Goal: Transaction & Acquisition: Purchase product/service

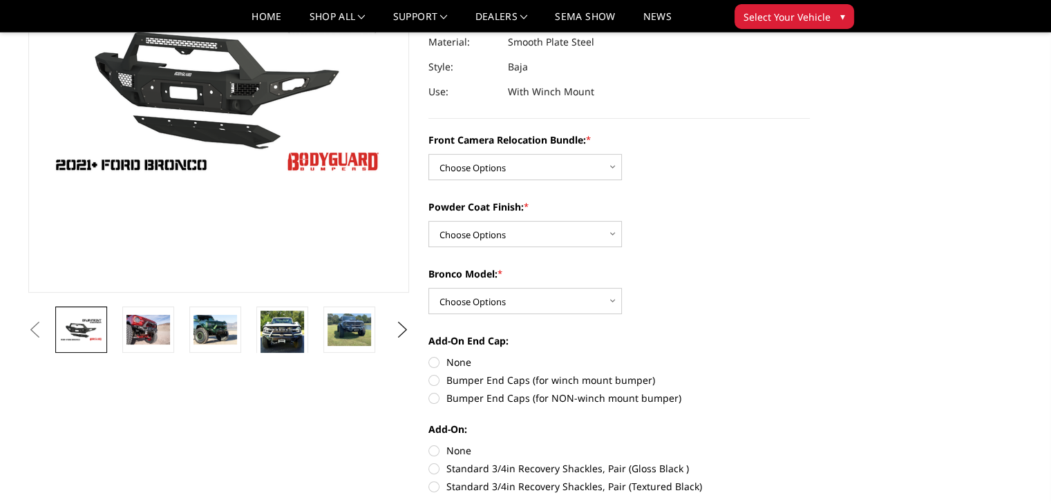
scroll to position [193, 0]
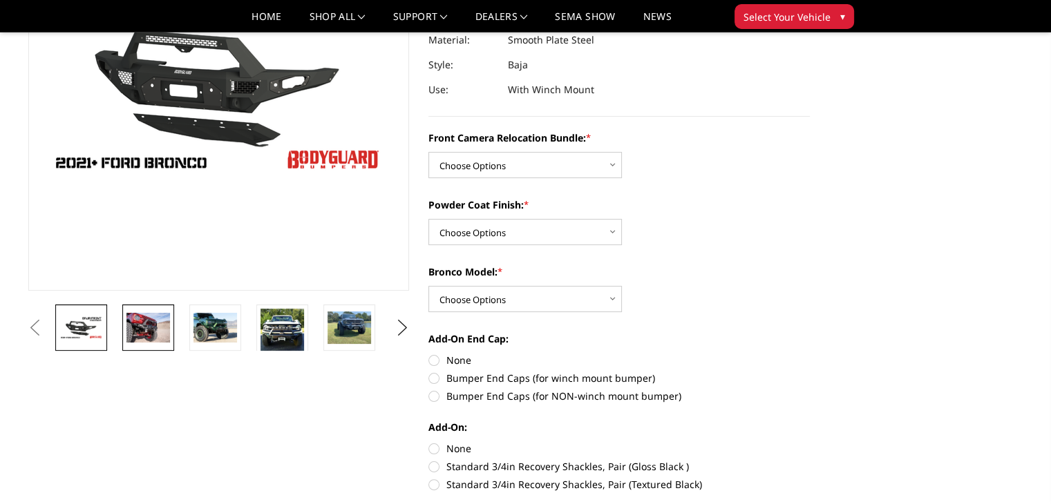
click at [136, 336] on img at bounding box center [148, 327] width 44 height 29
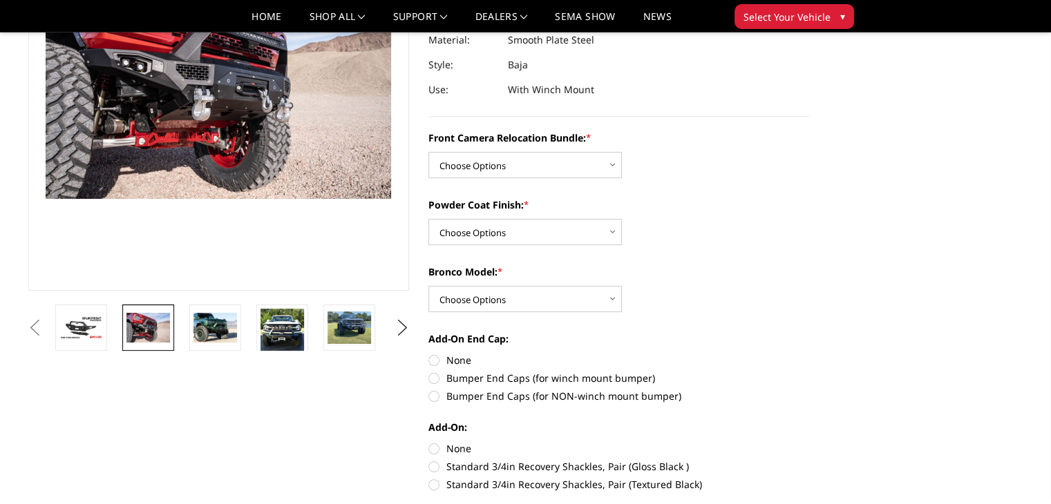
scroll to position [175, 0]
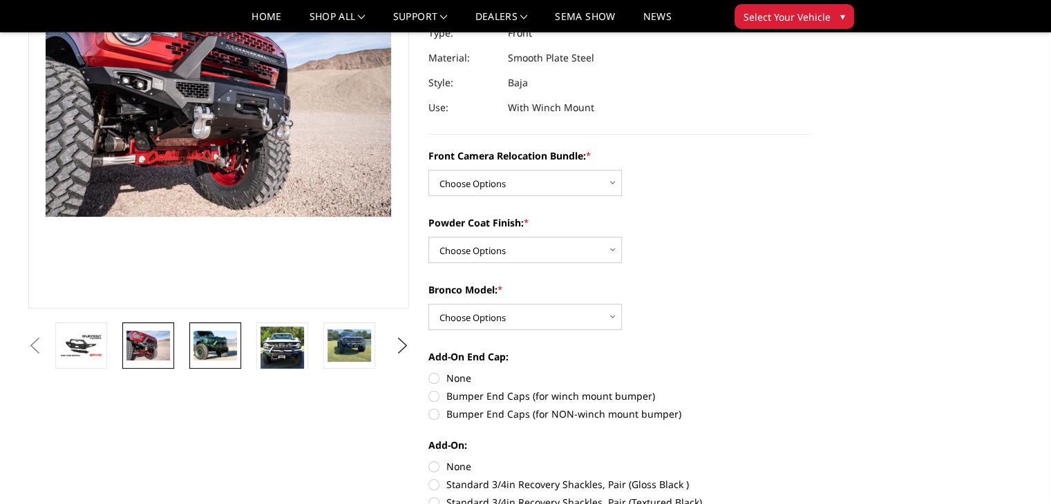
click at [204, 347] on img at bounding box center [215, 345] width 44 height 29
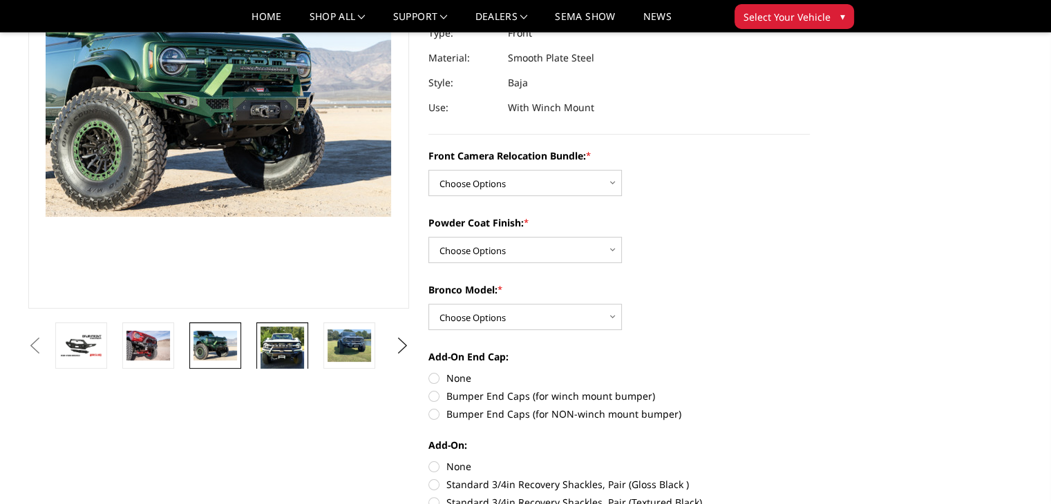
click at [276, 350] on img at bounding box center [282, 349] width 44 height 44
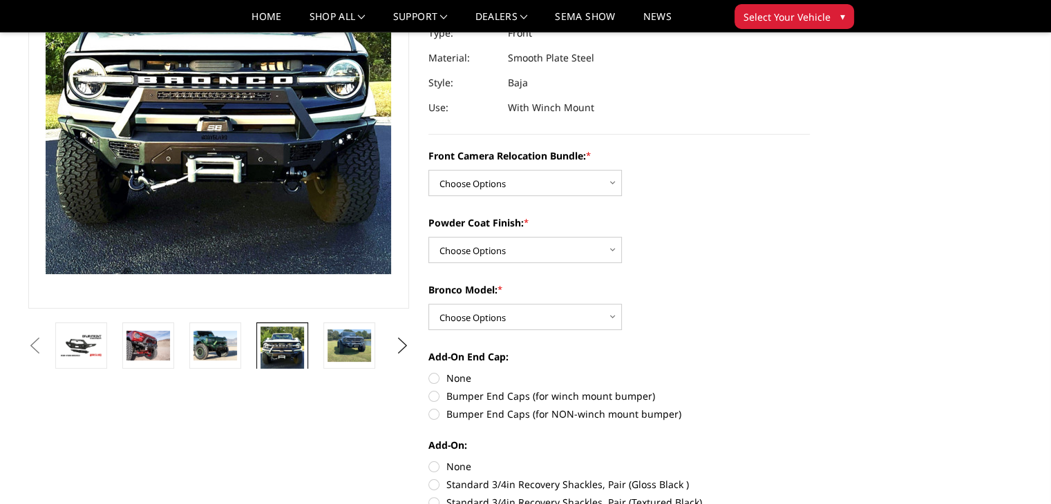
scroll to position [118, 0]
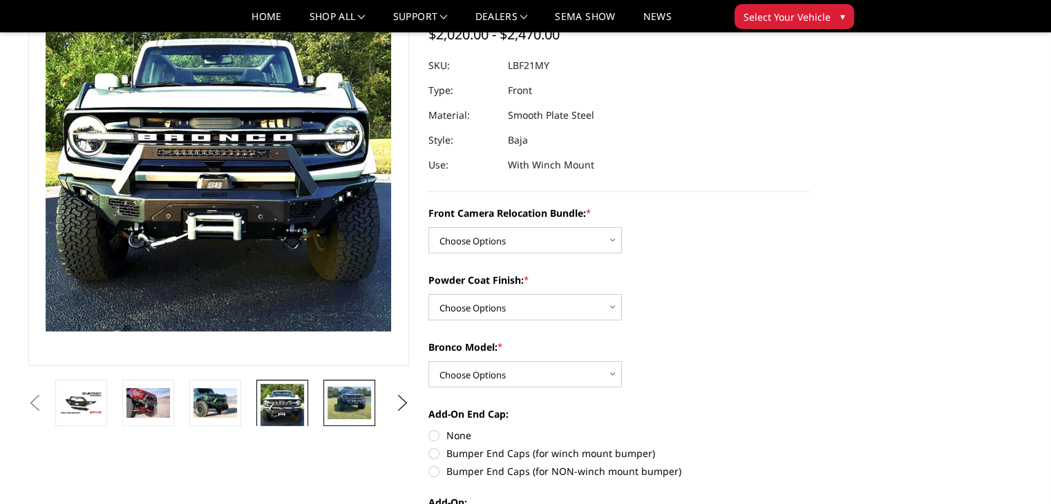
click at [339, 399] on img at bounding box center [349, 403] width 44 height 32
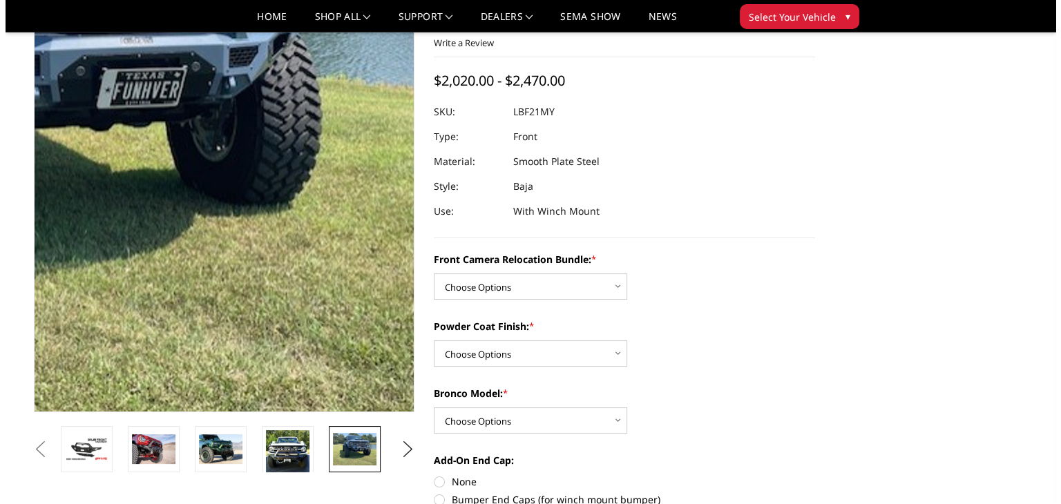
scroll to position [83, 0]
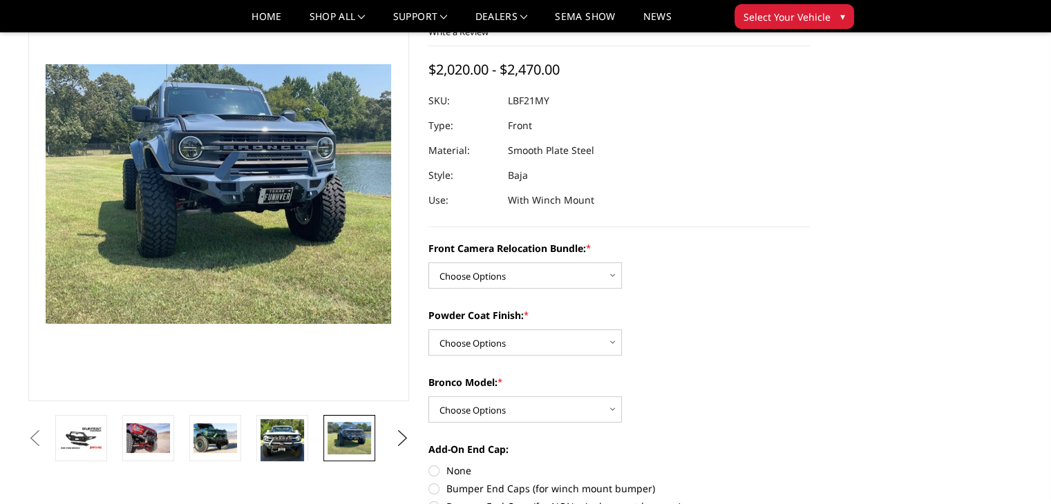
click at [347, 447] on img at bounding box center [349, 438] width 44 height 32
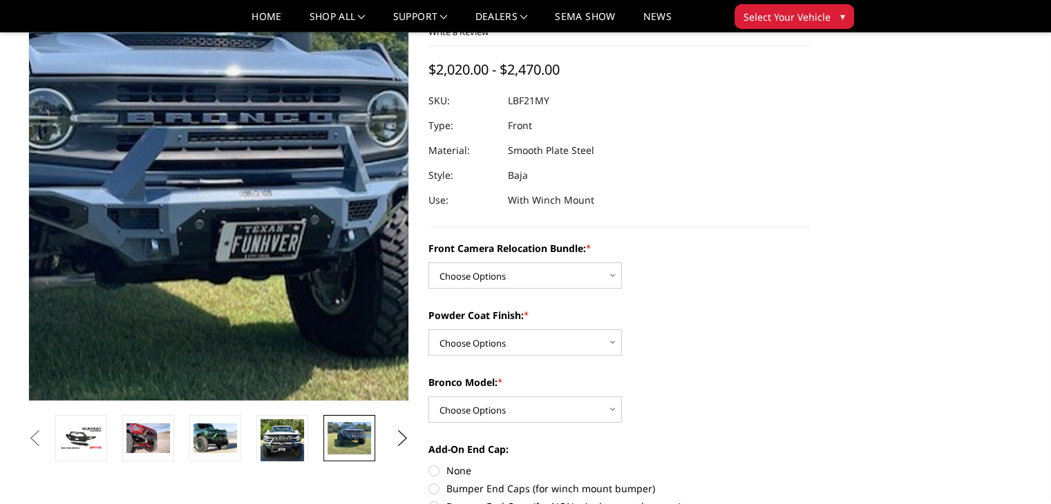
click at [298, 125] on img at bounding box center [114, 236] width 884 height 665
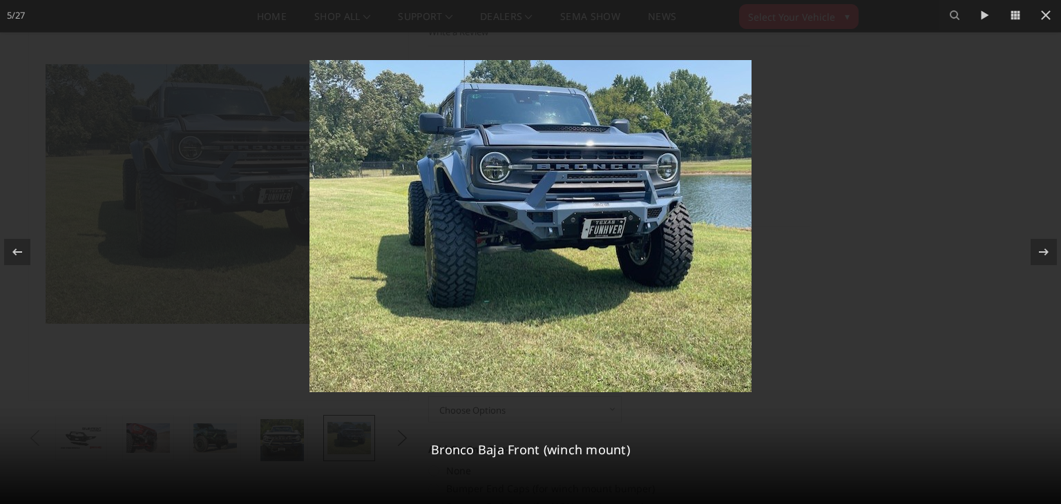
click at [644, 177] on img at bounding box center [531, 226] width 442 height 332
click at [595, 194] on img at bounding box center [531, 226] width 442 height 332
click at [636, 164] on img at bounding box center [531, 226] width 442 height 332
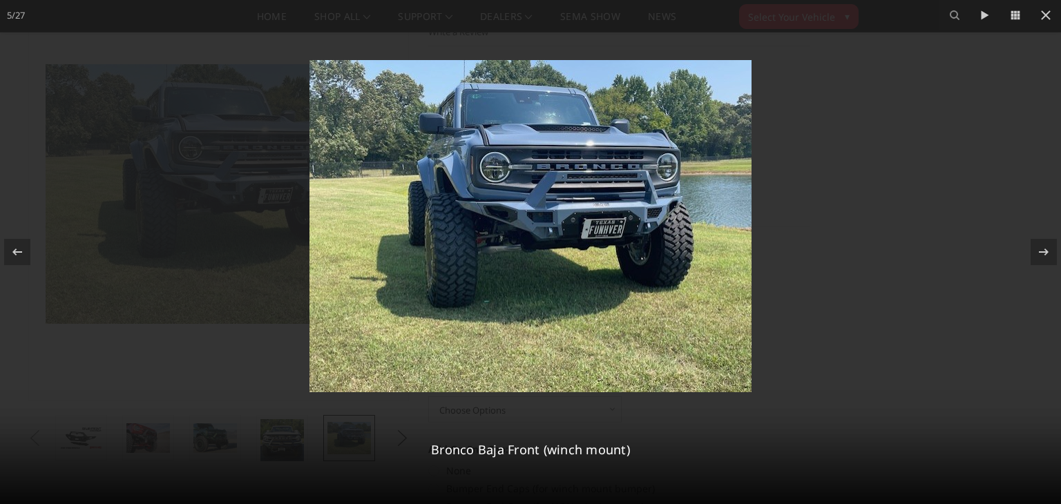
click at [636, 164] on img at bounding box center [531, 226] width 442 height 332
